Goal: Information Seeking & Learning: Understand process/instructions

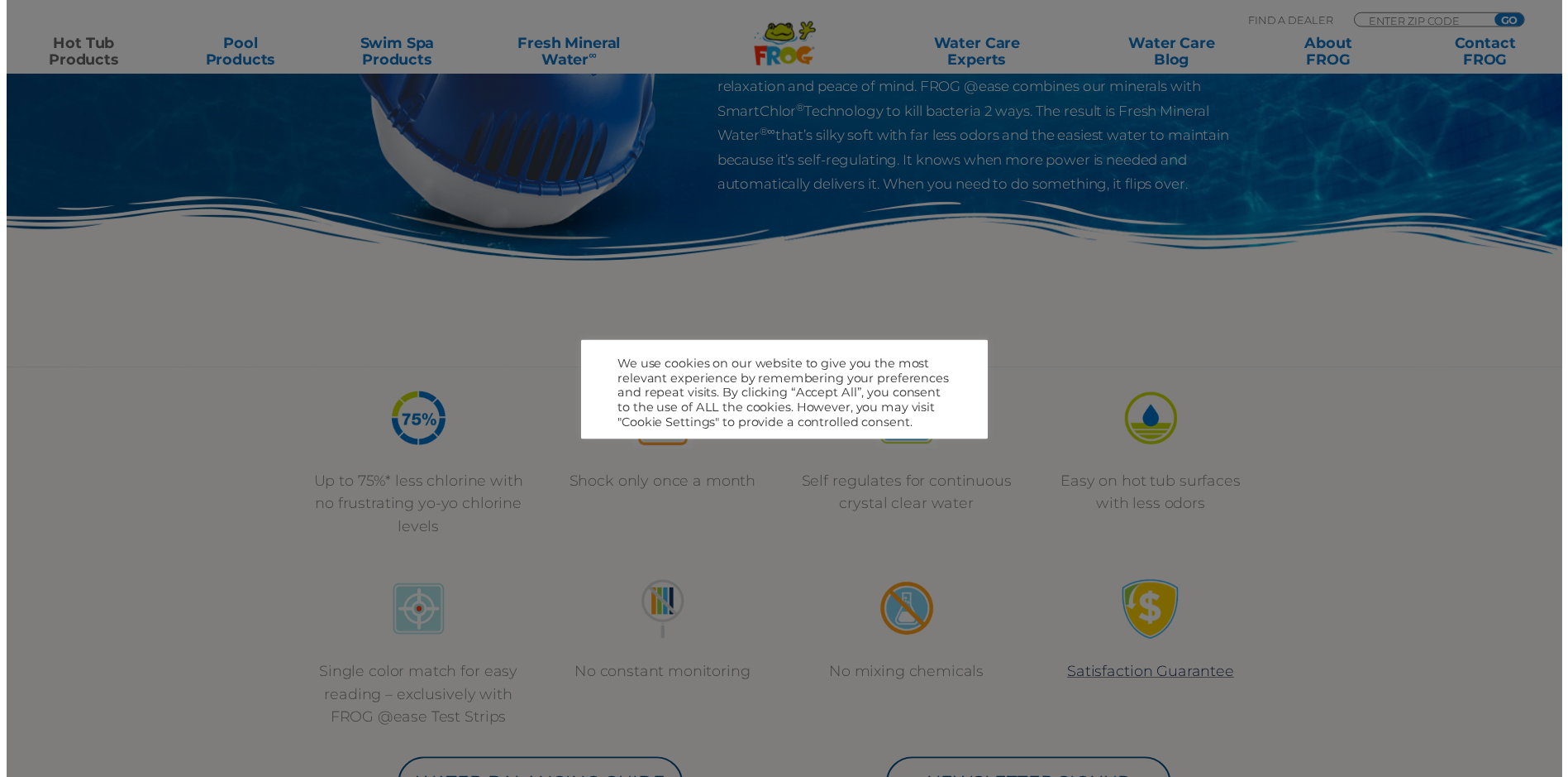
scroll to position [331, 0]
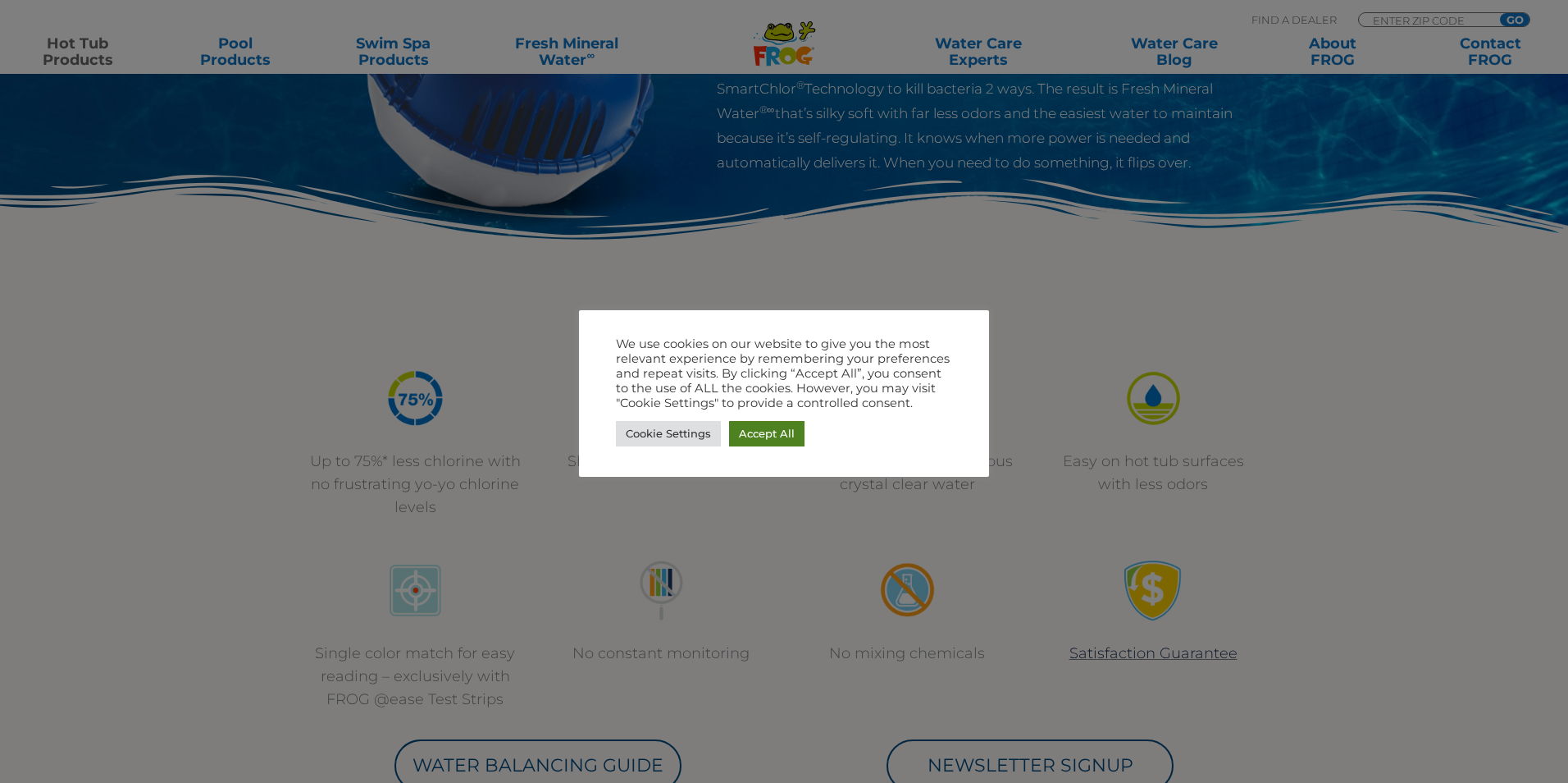
click at [759, 442] on link "Accept All" at bounding box center [767, 433] width 76 height 25
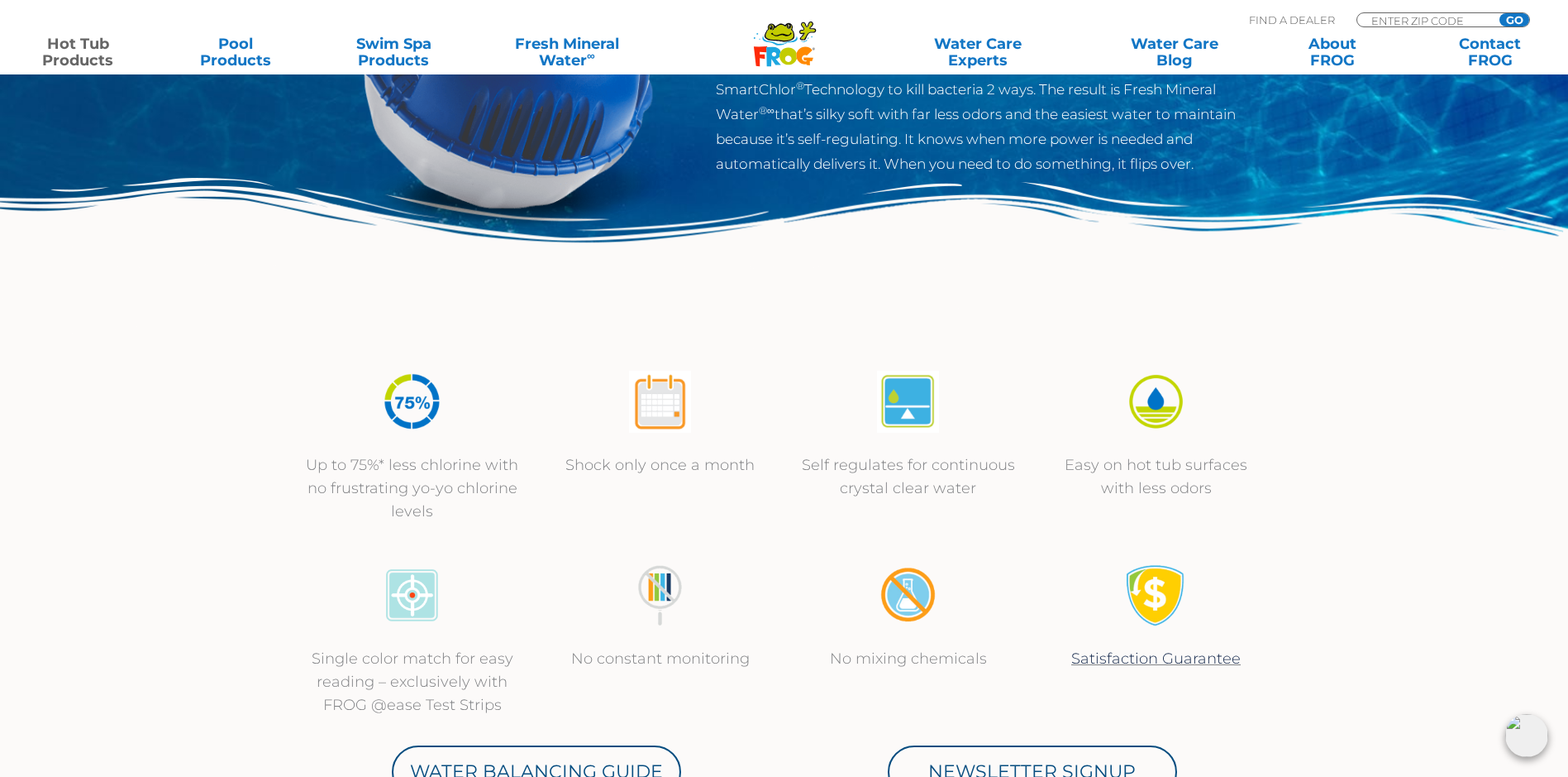
scroll to position [0, 0]
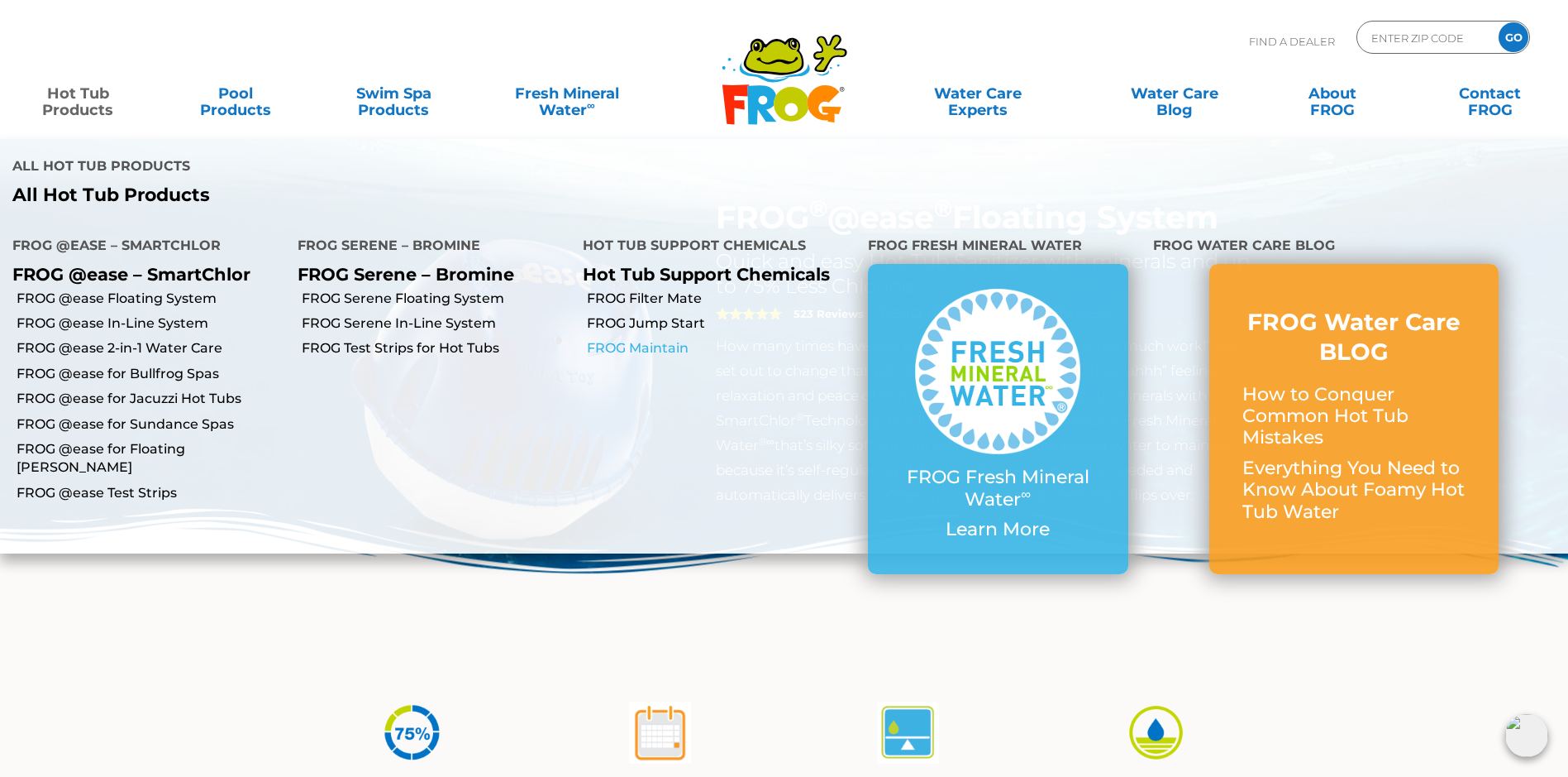
click at [646, 348] on link "FROG Maintain" at bounding box center [721, 348] width 269 height 18
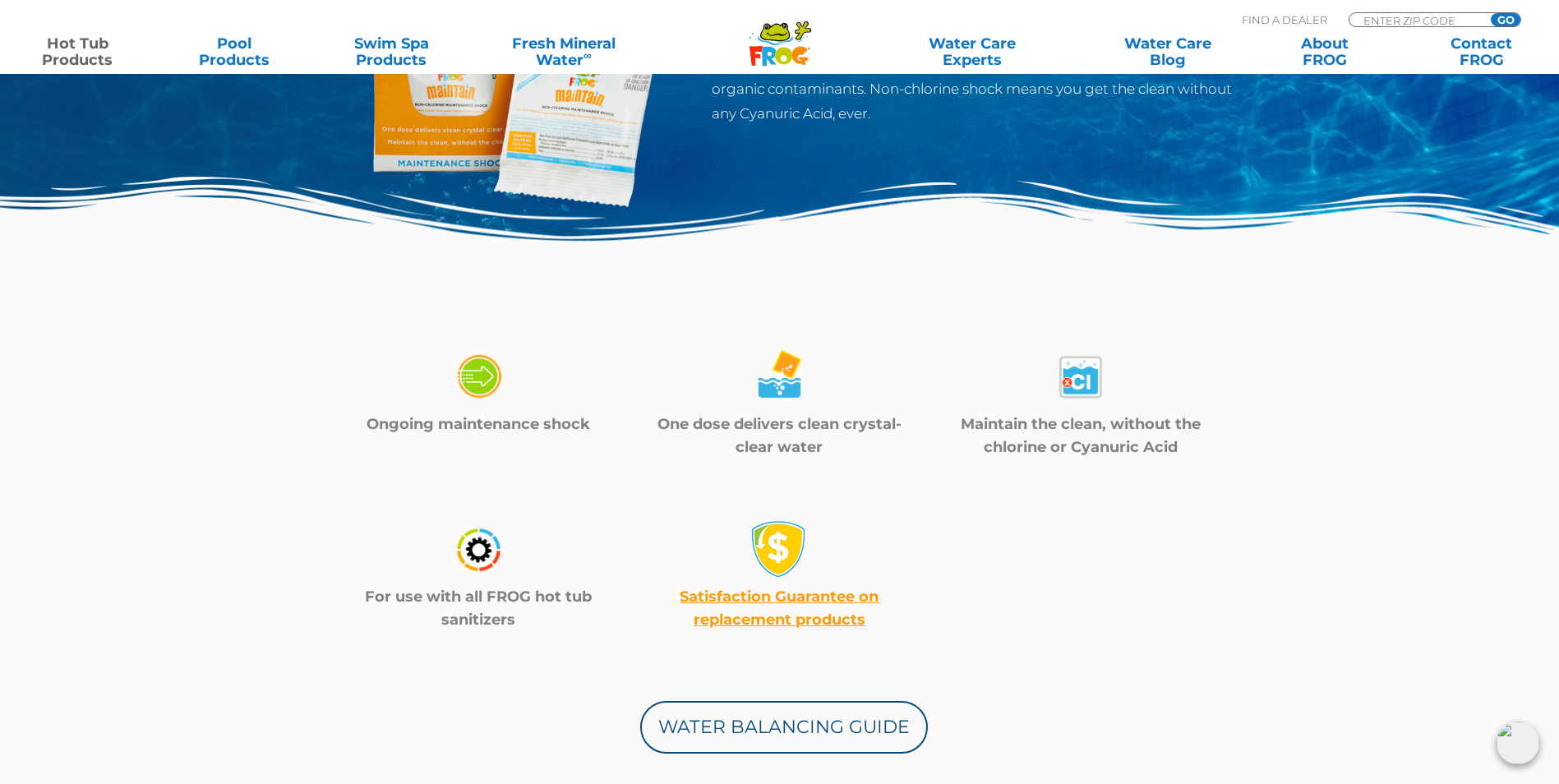
scroll to position [411, 0]
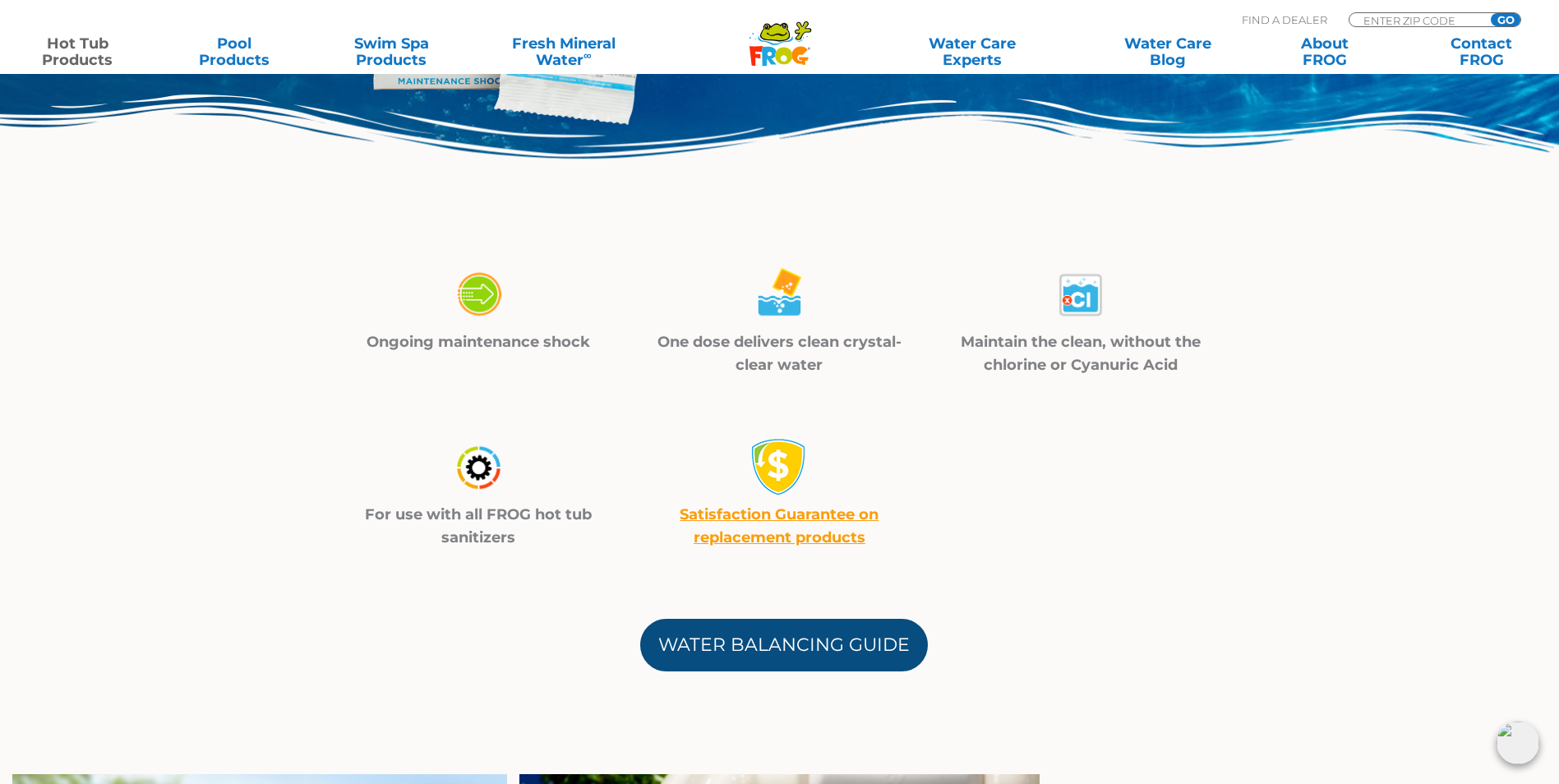
click at [731, 640] on link "Water Balancing Guide" at bounding box center [784, 645] width 288 height 53
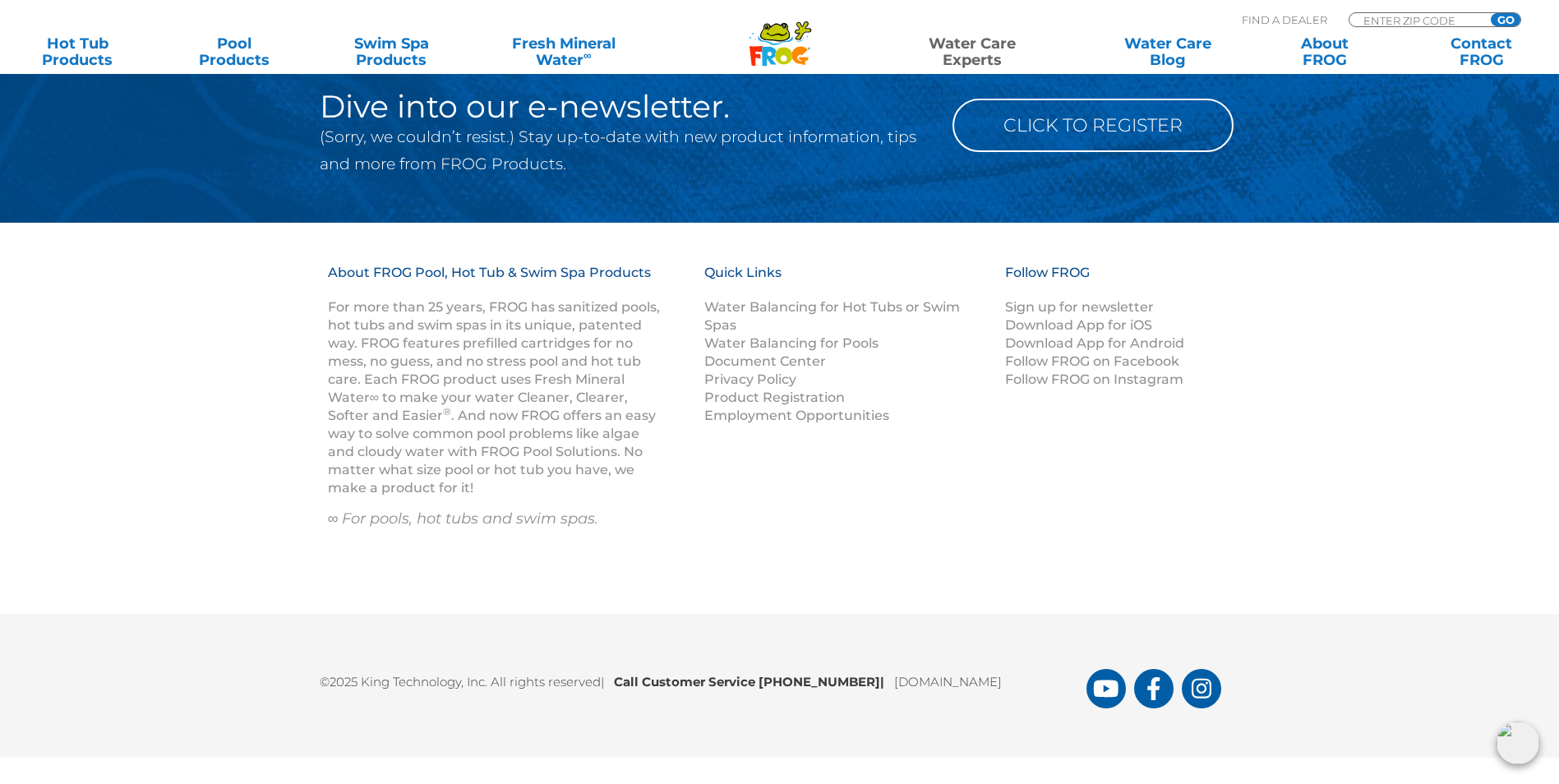
scroll to position [2314, 0]
